Goal: Navigation & Orientation: Find specific page/section

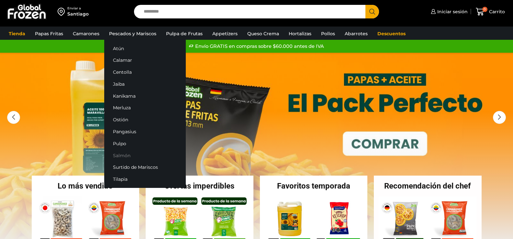
click at [123, 156] on link "Salmón" at bounding box center [145, 155] width 82 height 12
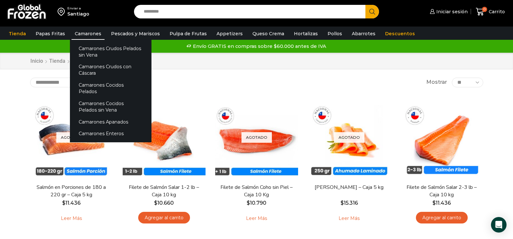
click at [84, 33] on link "Camarones" at bounding box center [87, 33] width 33 height 12
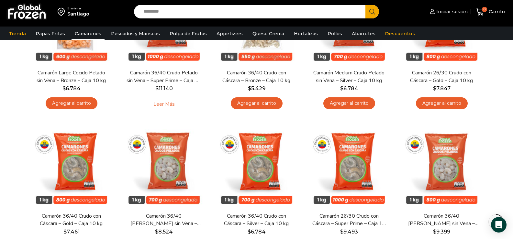
scroll to position [129, 0]
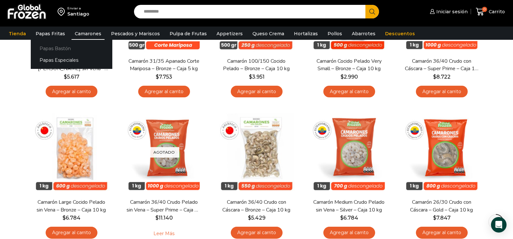
click at [49, 48] on link "Papas Bastón" at bounding box center [72, 48] width 82 height 12
